Goal: Transaction & Acquisition: Purchase product/service

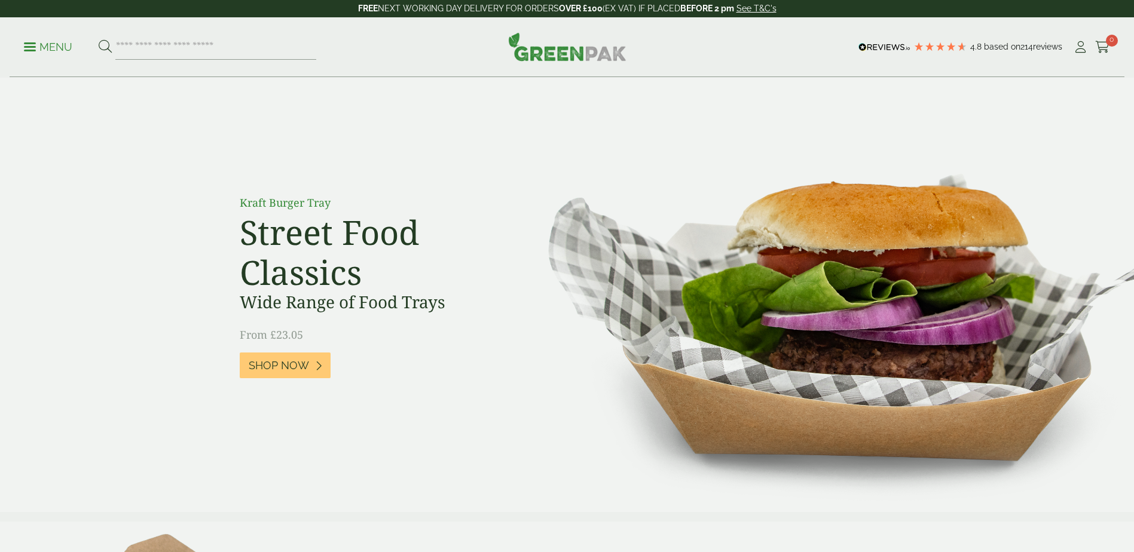
click at [155, 46] on input "search" at bounding box center [215, 47] width 201 height 25
type input "**********"
click at [99, 39] on button at bounding box center [105, 47] width 13 height 16
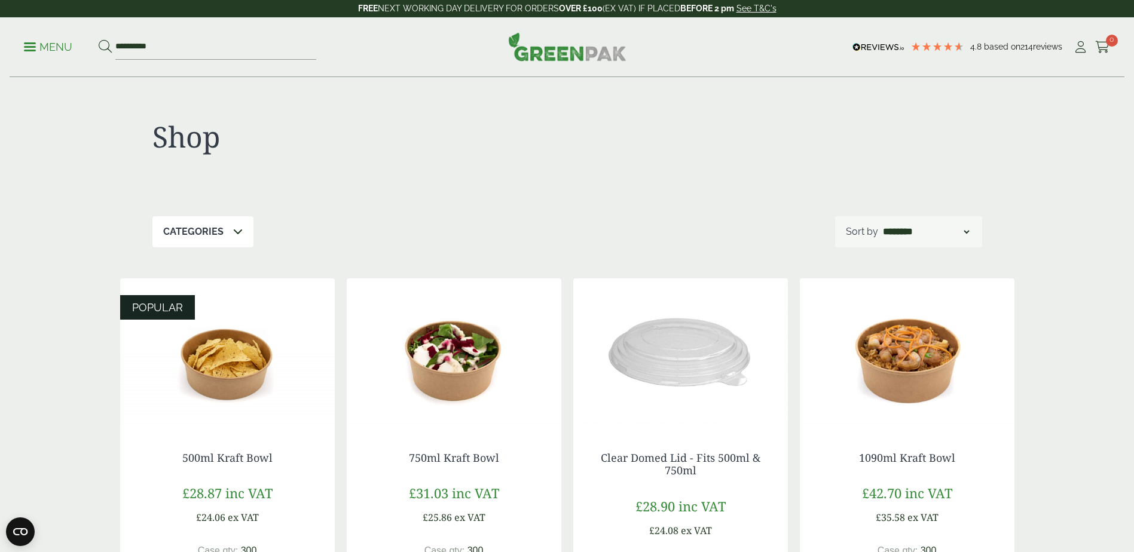
click at [399, 239] on div "Categories Cold Food Packaging (8) Hot Food Packaging (17) Kraft Bowl Range (8)…" at bounding box center [567, 231] width 830 height 31
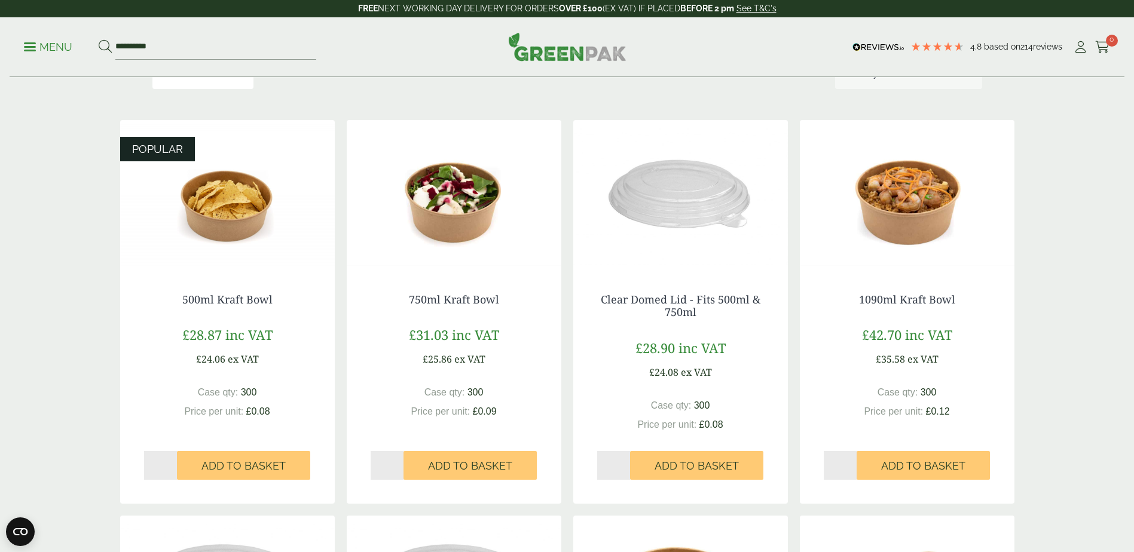
scroll to position [179, 0]
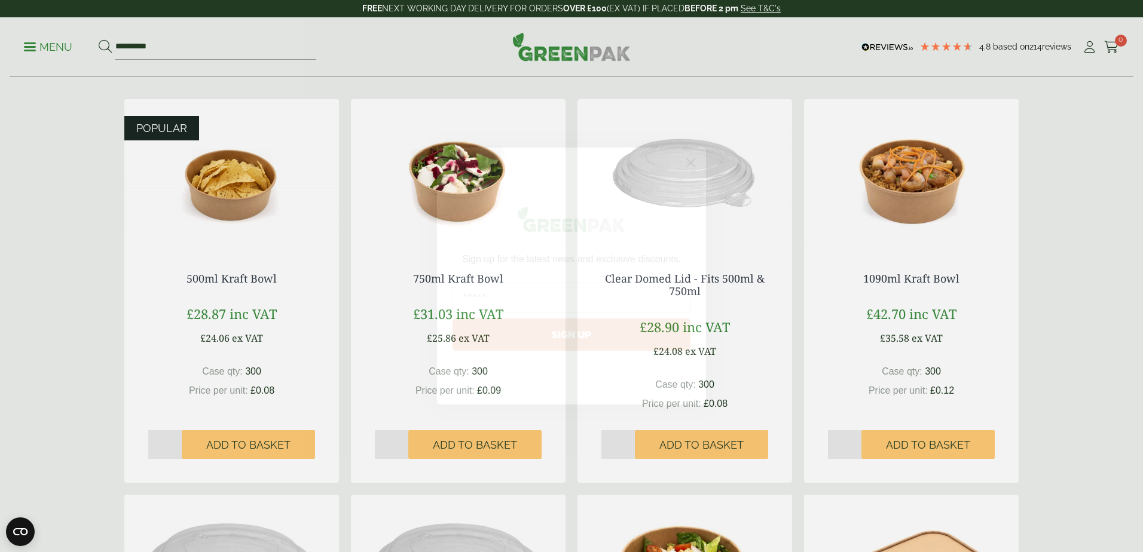
click at [691, 164] on circle "Close dialog" at bounding box center [691, 163] width 20 height 20
